Goal: Register for event/course

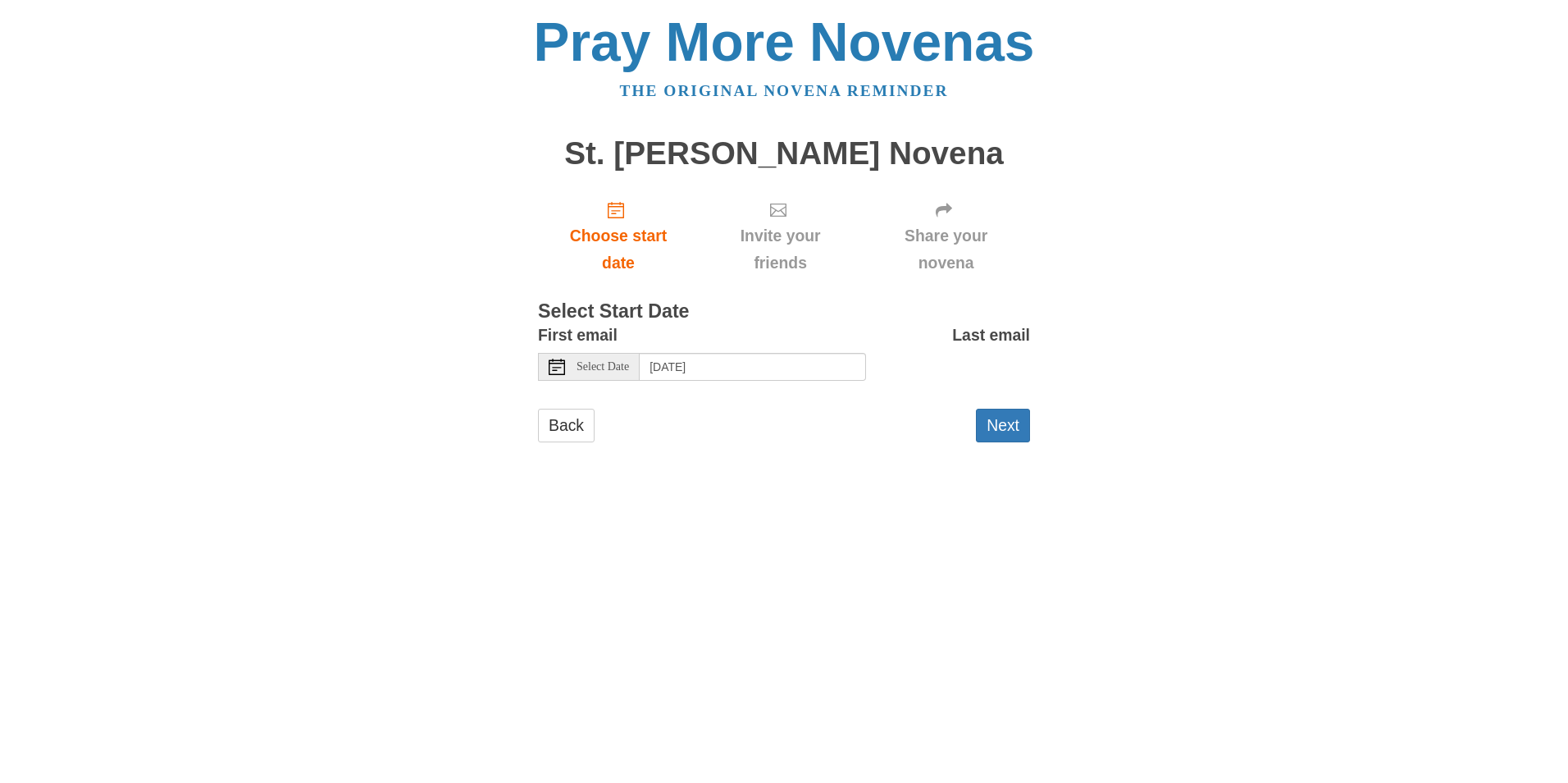
click at [560, 368] on icon at bounding box center [557, 367] width 17 height 17
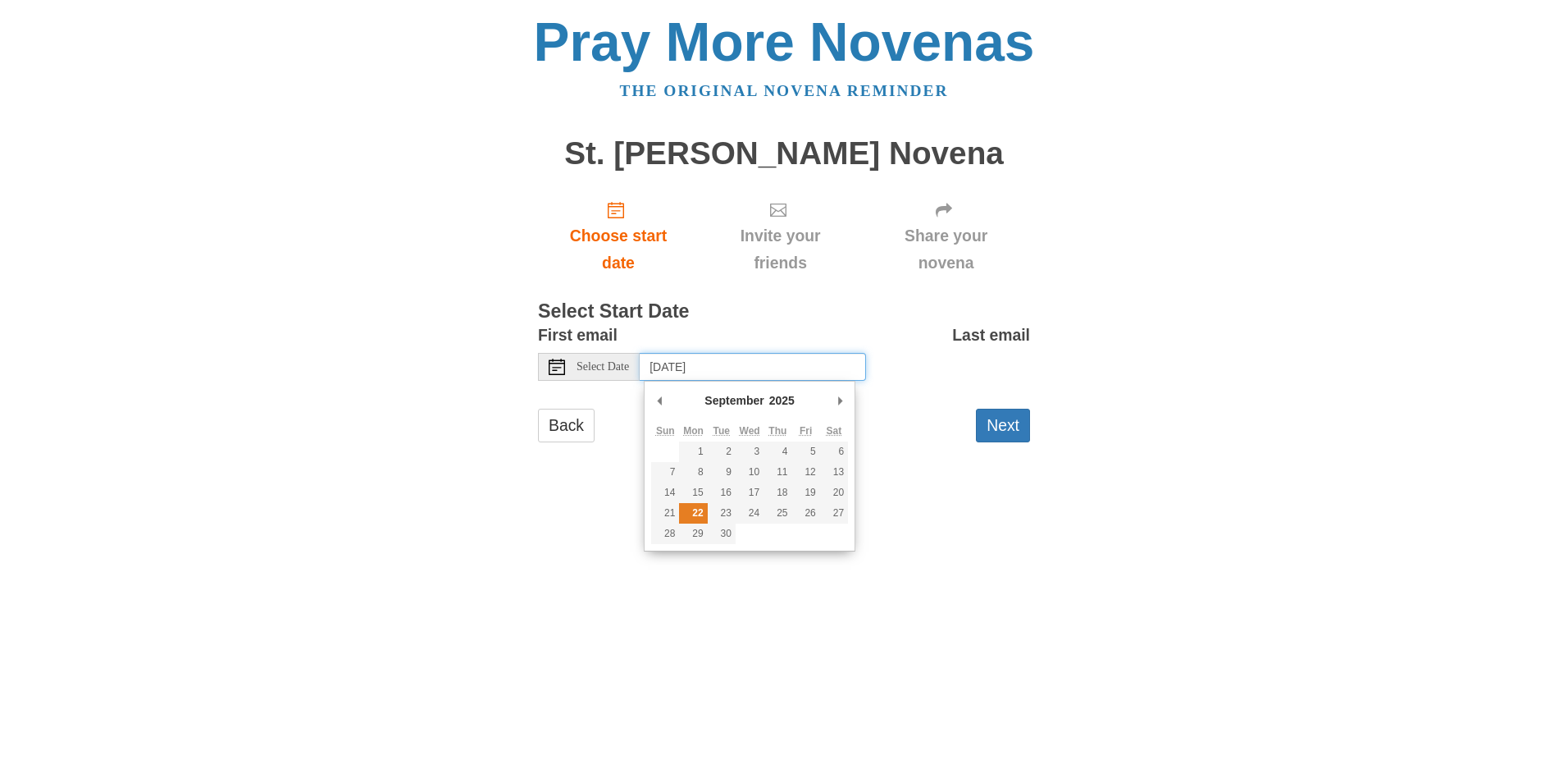
type input "Monday, September 22nd"
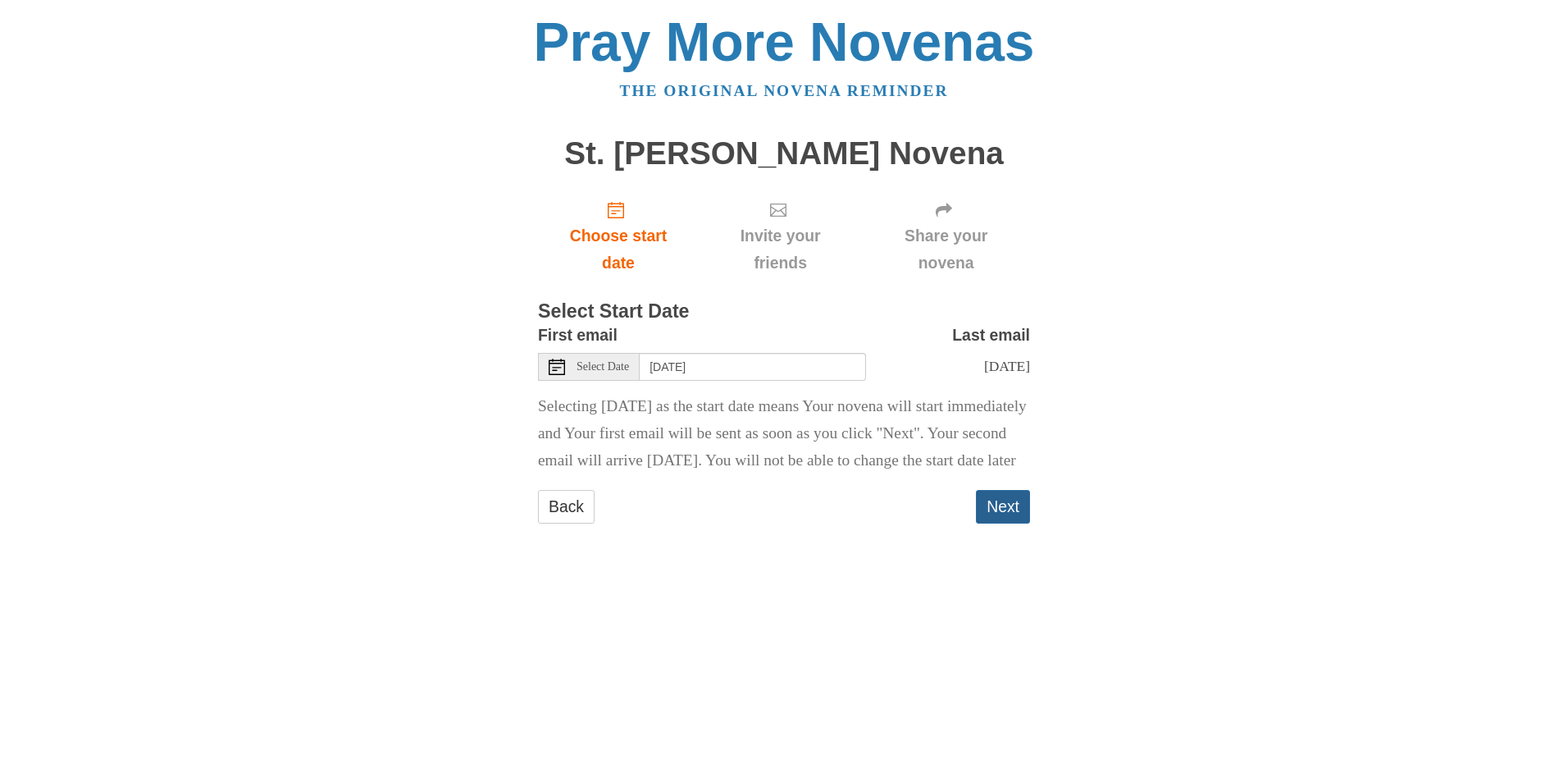
click at [1010, 524] on button "Next" at bounding box center [1003, 507] width 54 height 33
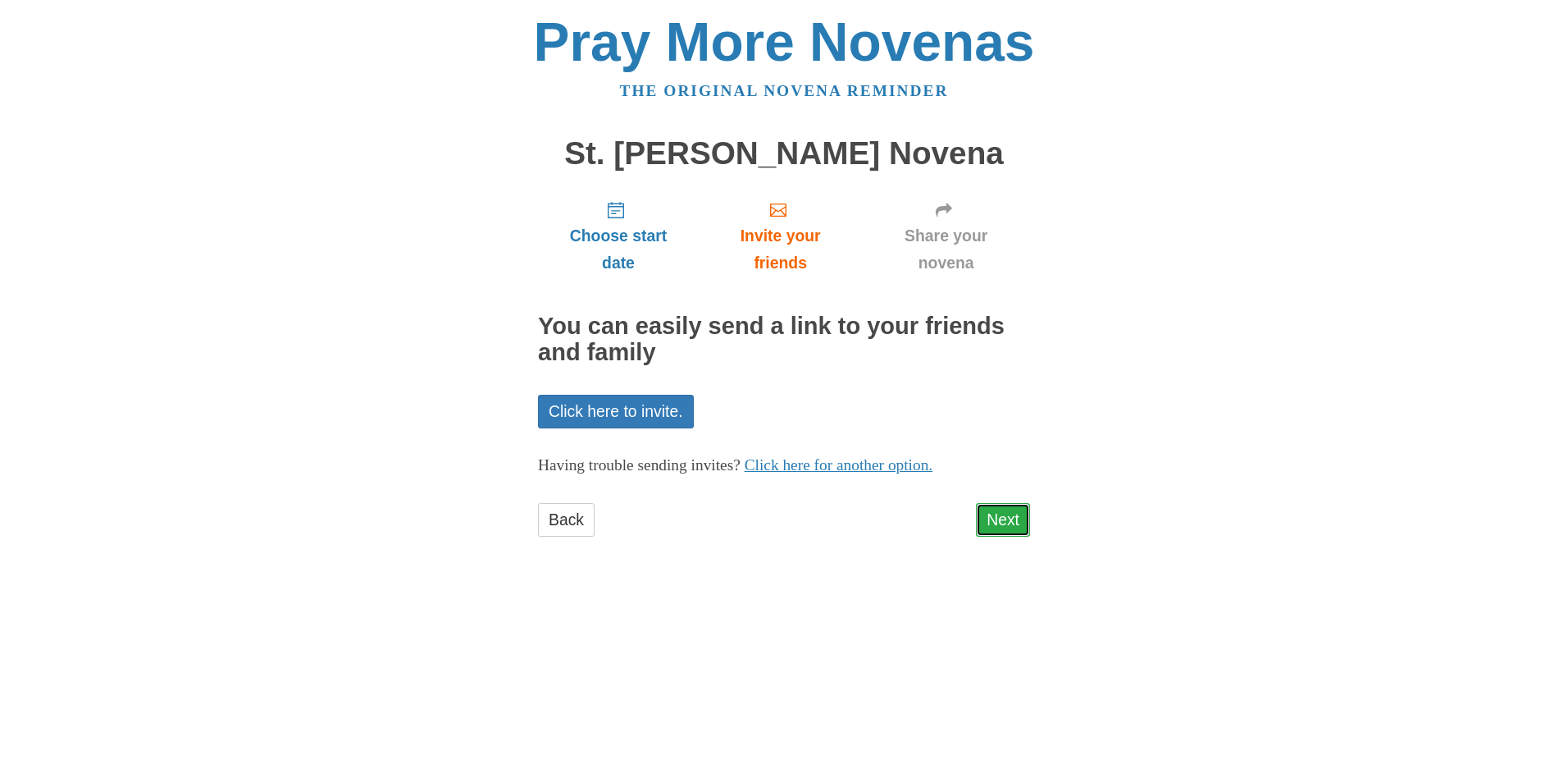
click at [1011, 520] on link "Next" at bounding box center [1003, 520] width 54 height 33
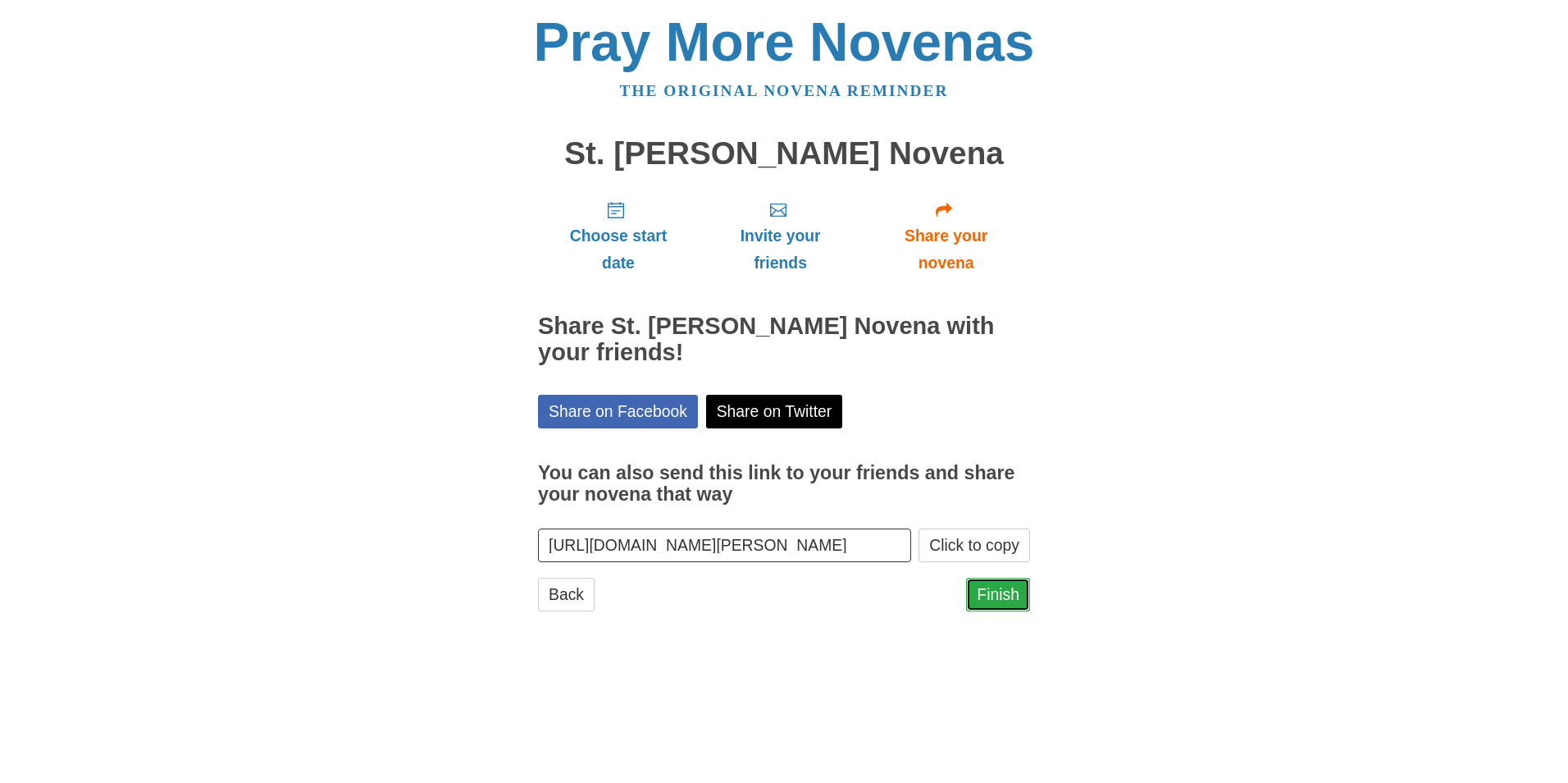
click at [1002, 593] on link "Finish" at bounding box center [998, 595] width 64 height 33
